Goal: Ask a question

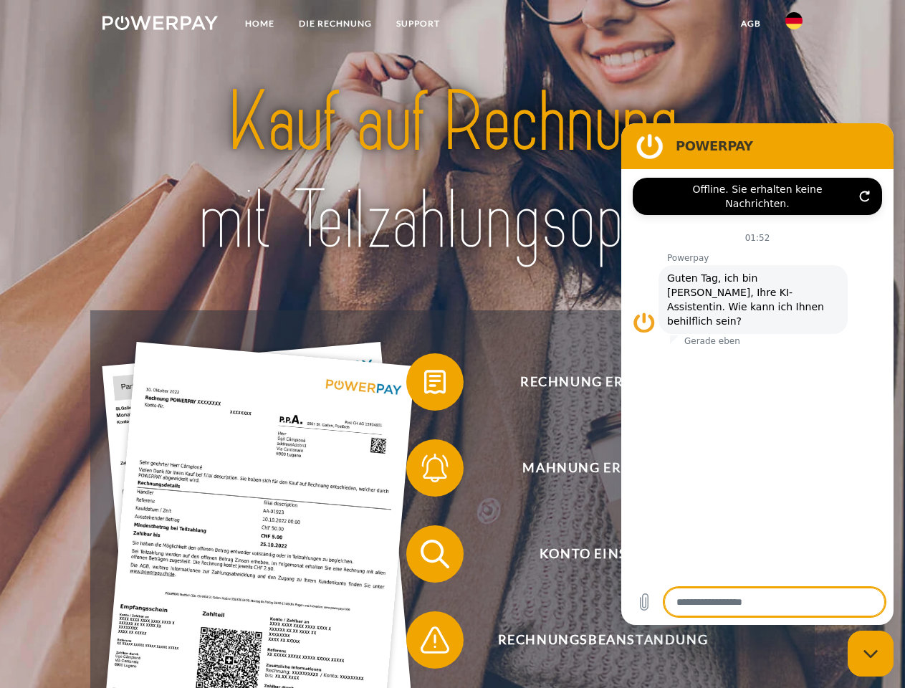
click at [160, 25] on img at bounding box center [160, 23] width 115 height 14
click at [794, 25] on img at bounding box center [794, 20] width 17 height 17
click at [751, 24] on link "agb" at bounding box center [751, 24] width 44 height 26
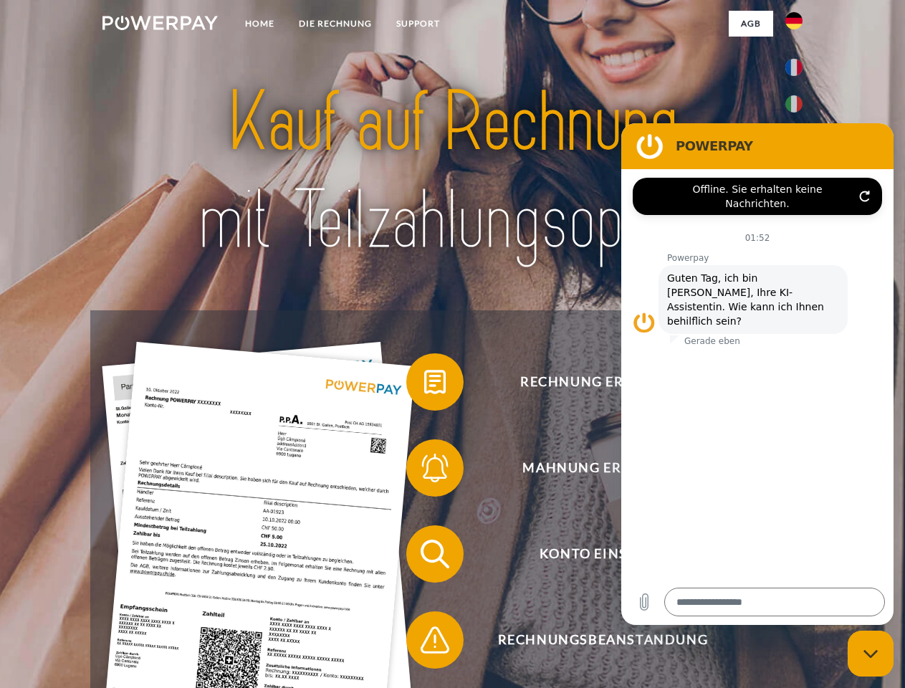
click at [424, 385] on span at bounding box center [414, 382] width 72 height 72
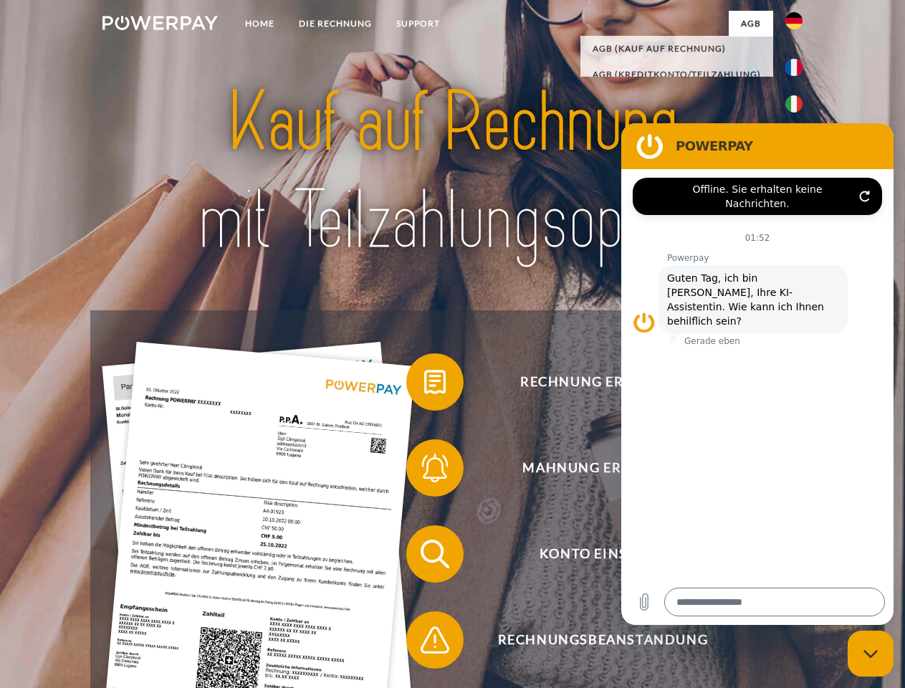
click at [424, 471] on span at bounding box center [414, 468] width 72 height 72
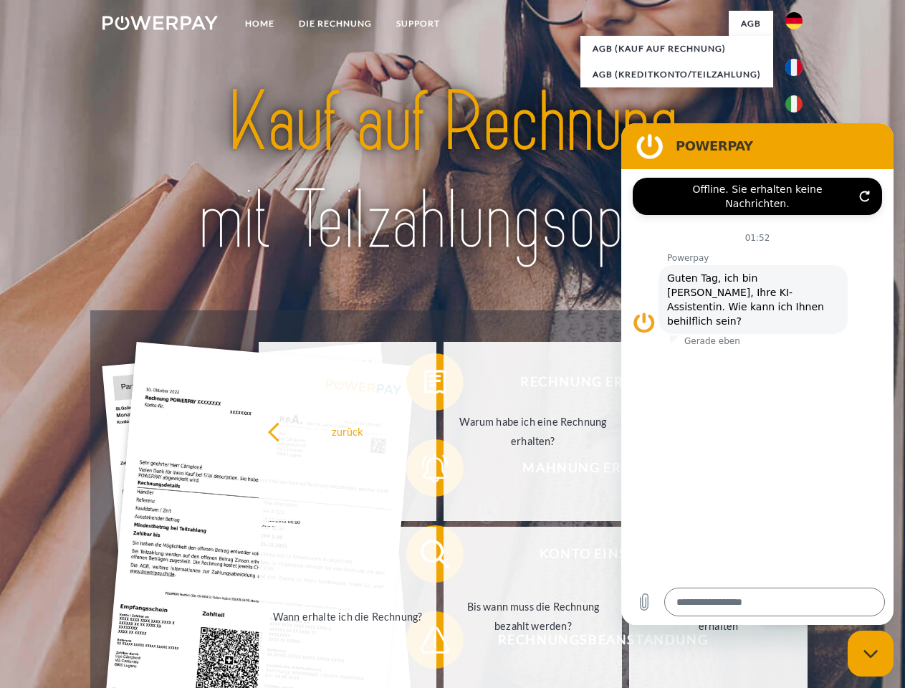
click at [444, 557] on link "Bis wann muss die Rechnung bezahlt werden?" at bounding box center [533, 616] width 179 height 179
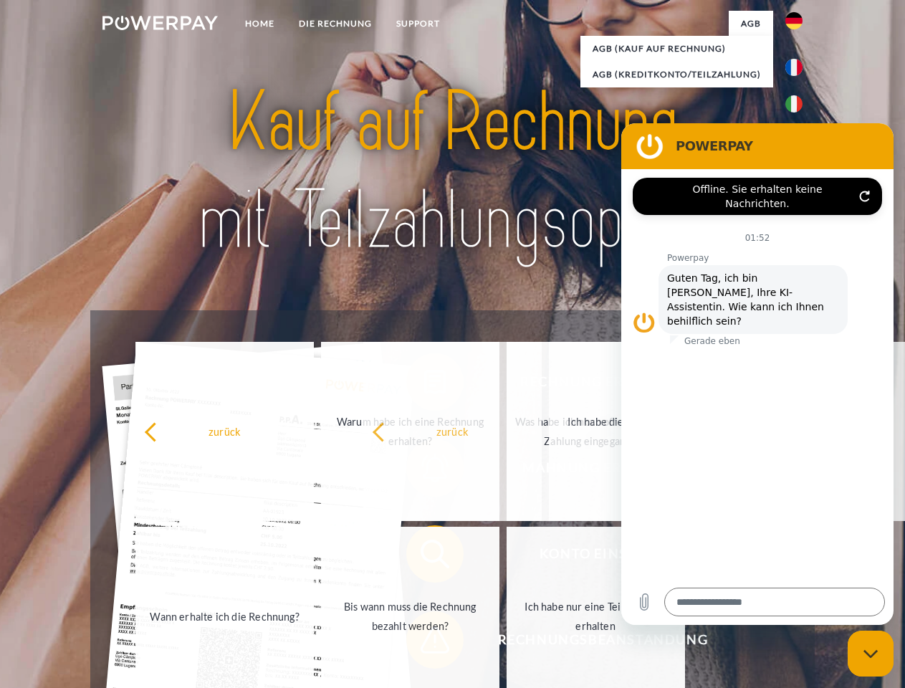
click at [424, 643] on span at bounding box center [414, 640] width 72 height 72
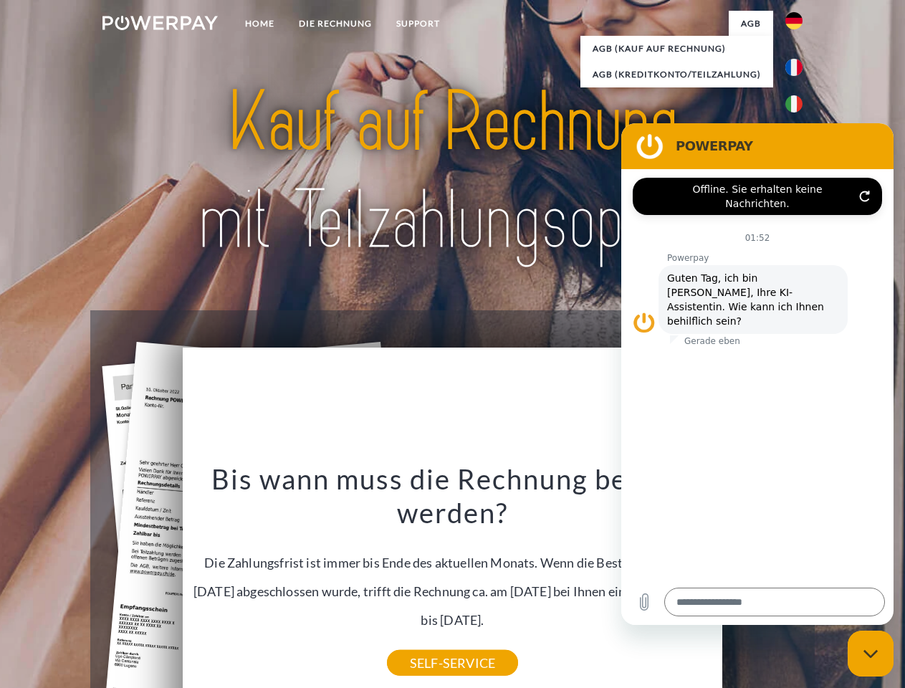
click at [871, 654] on icon "Messaging-Fenster schließen" at bounding box center [871, 653] width 15 height 9
type textarea "*"
